Goal: Book appointment/travel/reservation

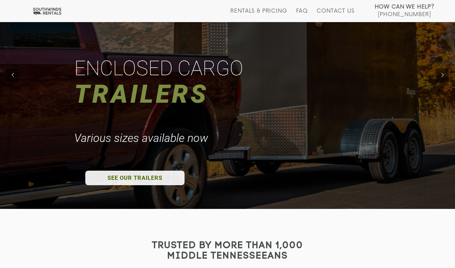
scroll to position [60, 0]
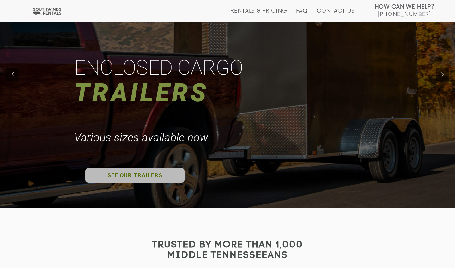
click at [161, 177] on link "SEE OUR TRAILERS" at bounding box center [134, 175] width 99 height 15
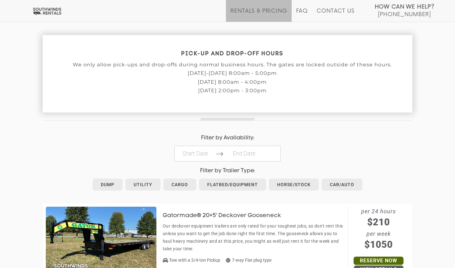
scroll to position [204, 0]
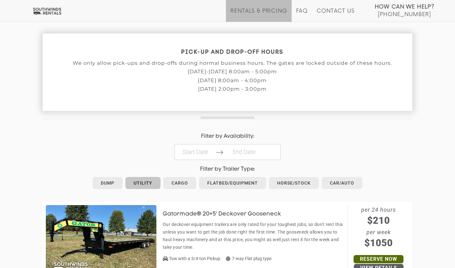
click at [143, 180] on link "Utility" at bounding box center [142, 183] width 35 height 12
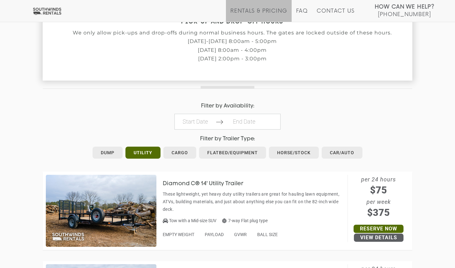
scroll to position [234, 0]
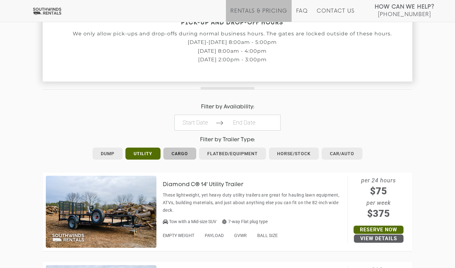
click at [181, 154] on link "Cargo" at bounding box center [179, 153] width 33 height 12
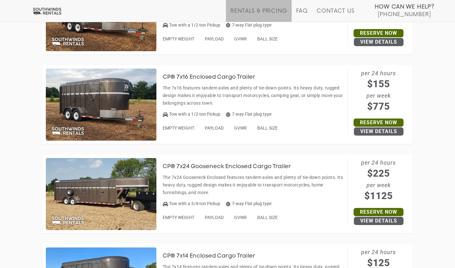
scroll to position [430, 0]
click at [218, 76] on h3 "CP® 7x16 Enclosed Cargo Trailer" at bounding box center [214, 78] width 102 height 6
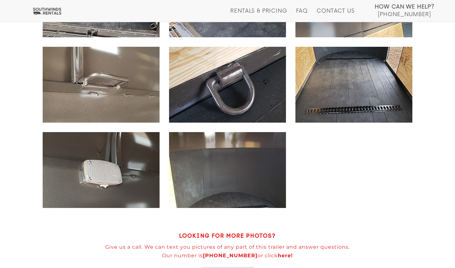
scroll to position [494, 0]
